Goal: Book appointment/travel/reservation

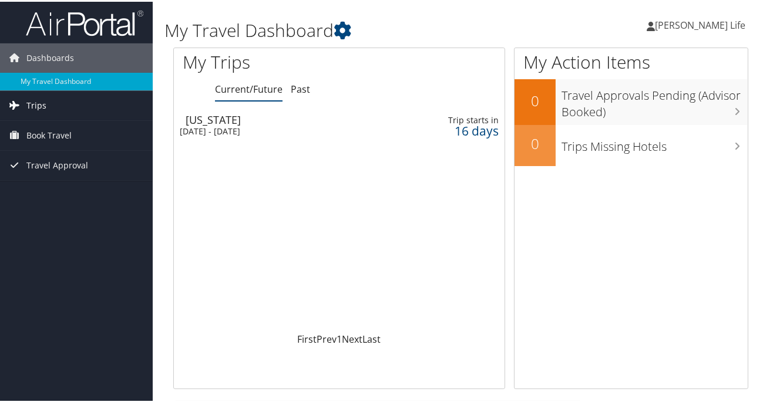
click at [39, 105] on span "Trips" at bounding box center [36, 103] width 20 height 29
click at [35, 185] on span "Book Travel" at bounding box center [48, 186] width 45 height 29
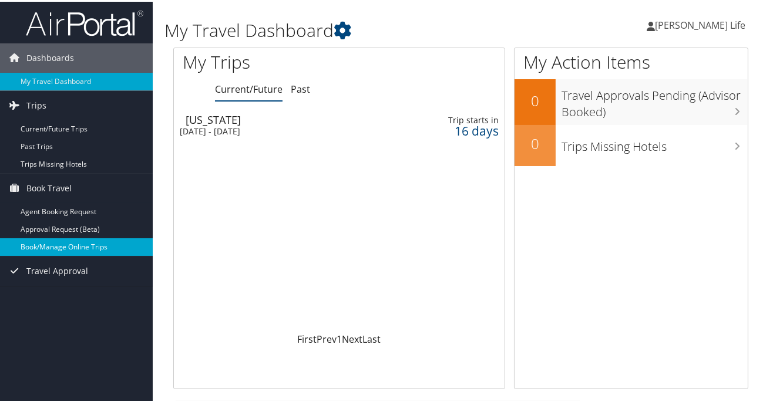
click at [34, 247] on link "Book/Manage Online Trips" at bounding box center [76, 246] width 153 height 18
